Goal: Book appointment/travel/reservation

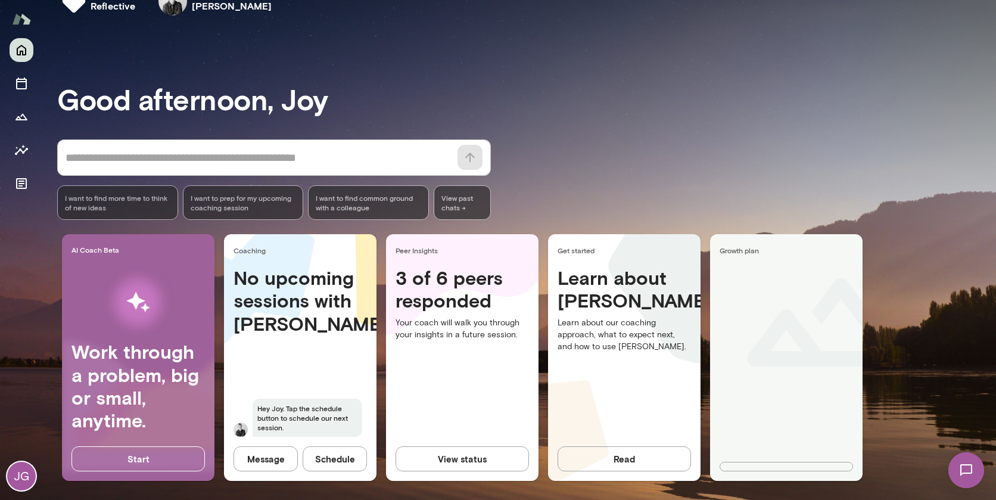
scroll to position [37, 0]
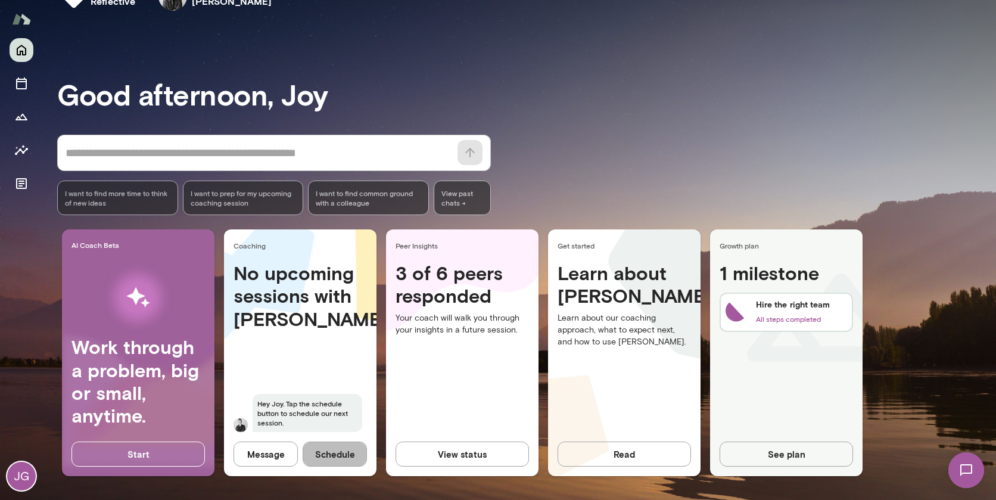
click at [331, 459] on button "Schedule" at bounding box center [335, 453] width 64 height 25
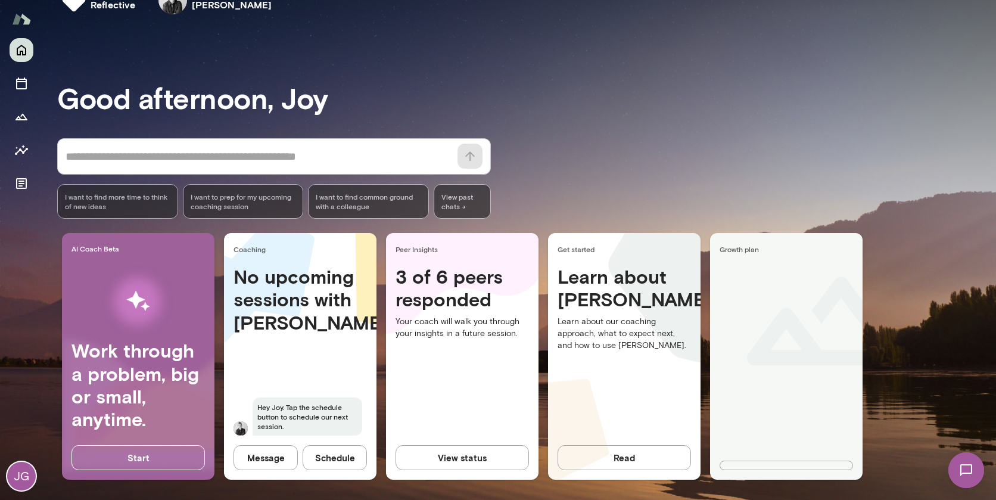
scroll to position [37, 0]
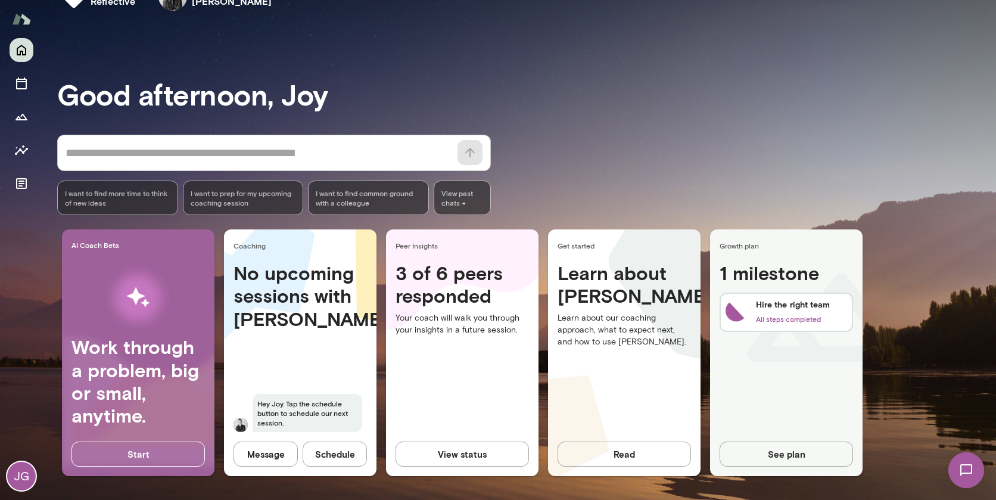
click at [344, 456] on button "Schedule" at bounding box center [335, 453] width 64 height 25
